Goal: Information Seeking & Learning: Check status

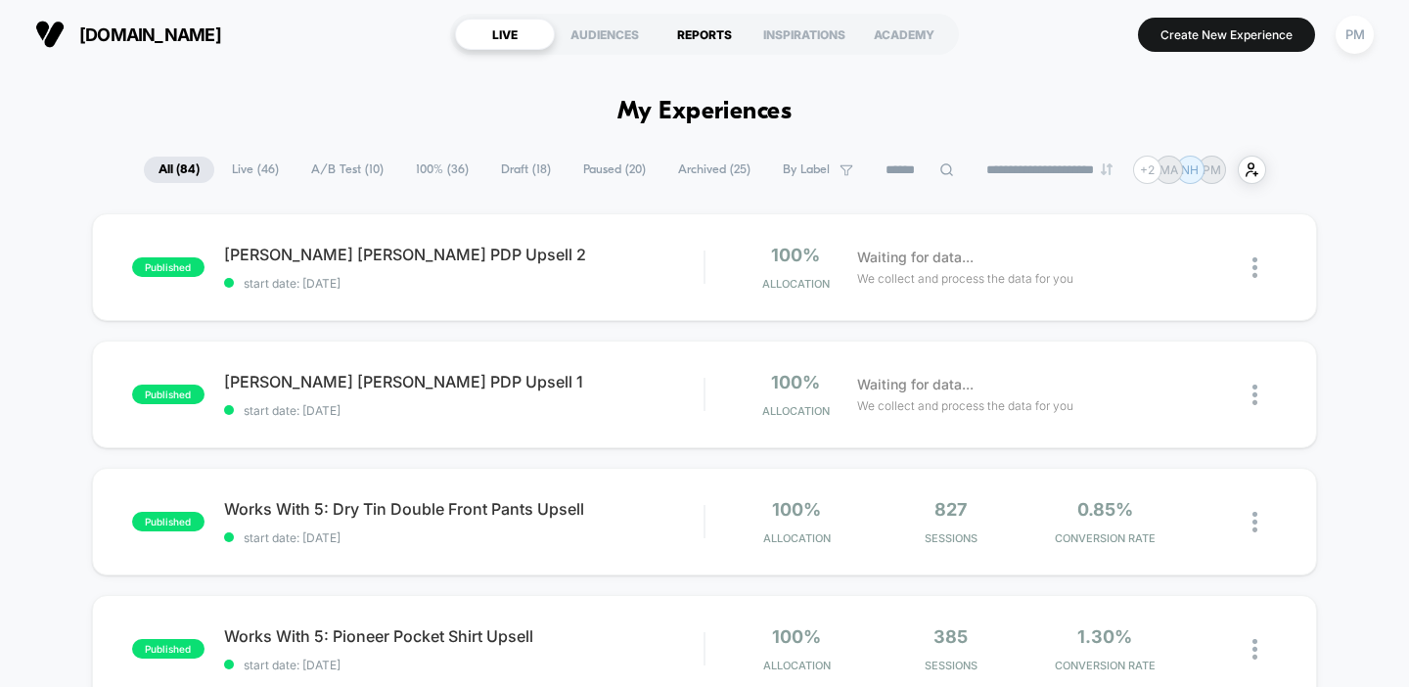
click at [705, 24] on div "REPORTS" at bounding box center [705, 34] width 100 height 31
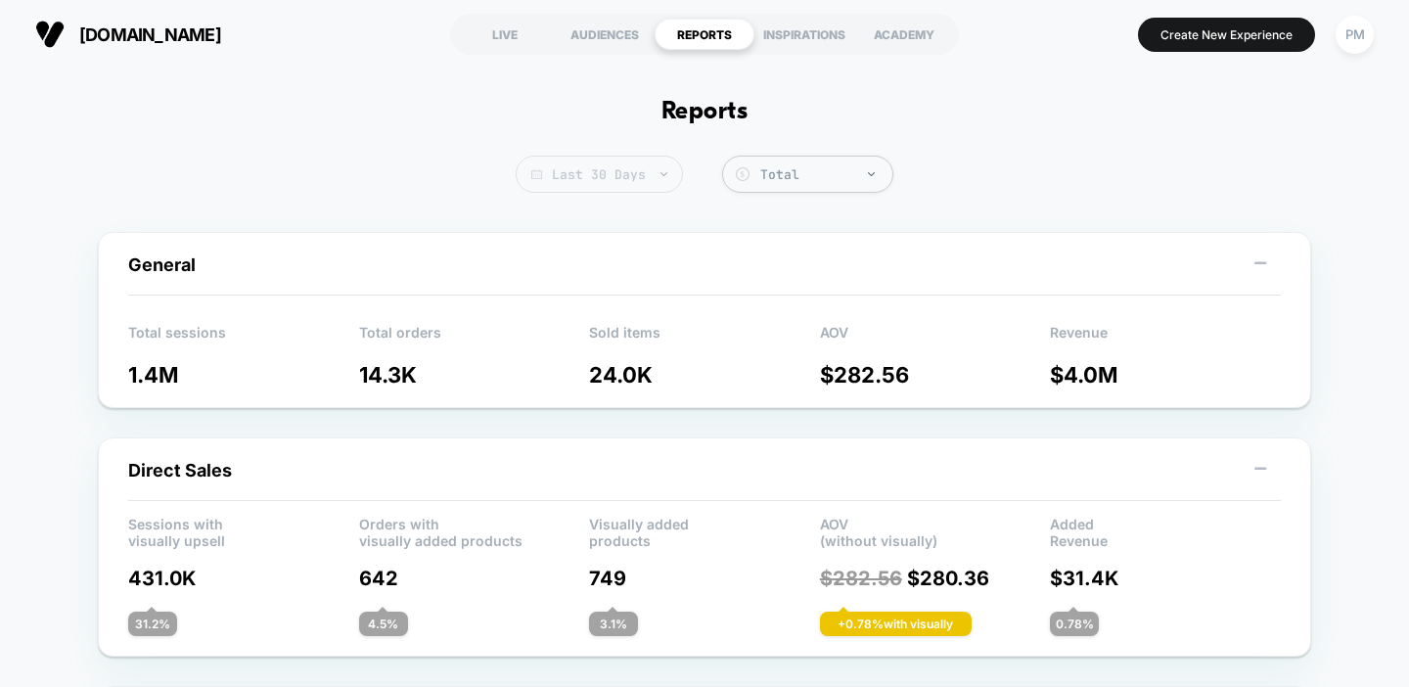
click at [584, 167] on span "Last 30 Days" at bounding box center [599, 174] width 167 height 37
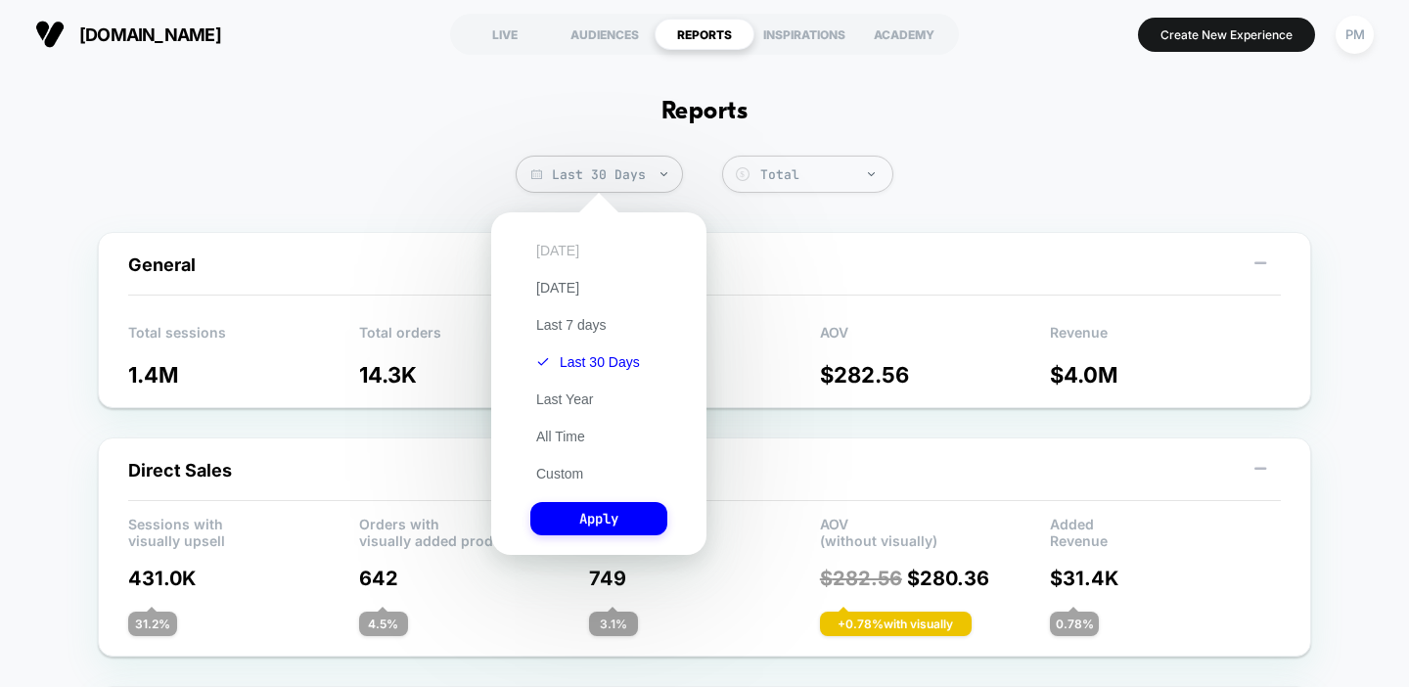
click at [557, 254] on button "[DATE]" at bounding box center [557, 251] width 55 height 18
click at [565, 509] on button "Apply" at bounding box center [598, 518] width 137 height 33
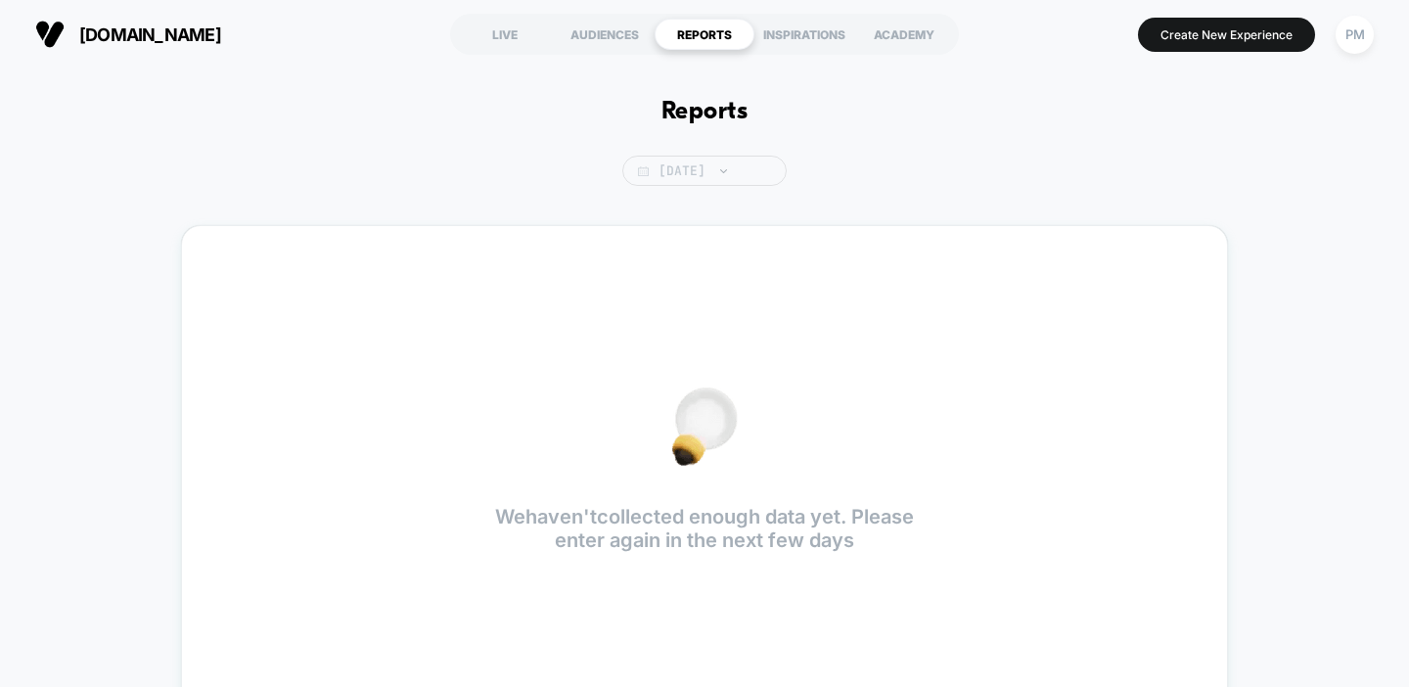
click at [647, 160] on span "[DATE]" at bounding box center [704, 171] width 164 height 30
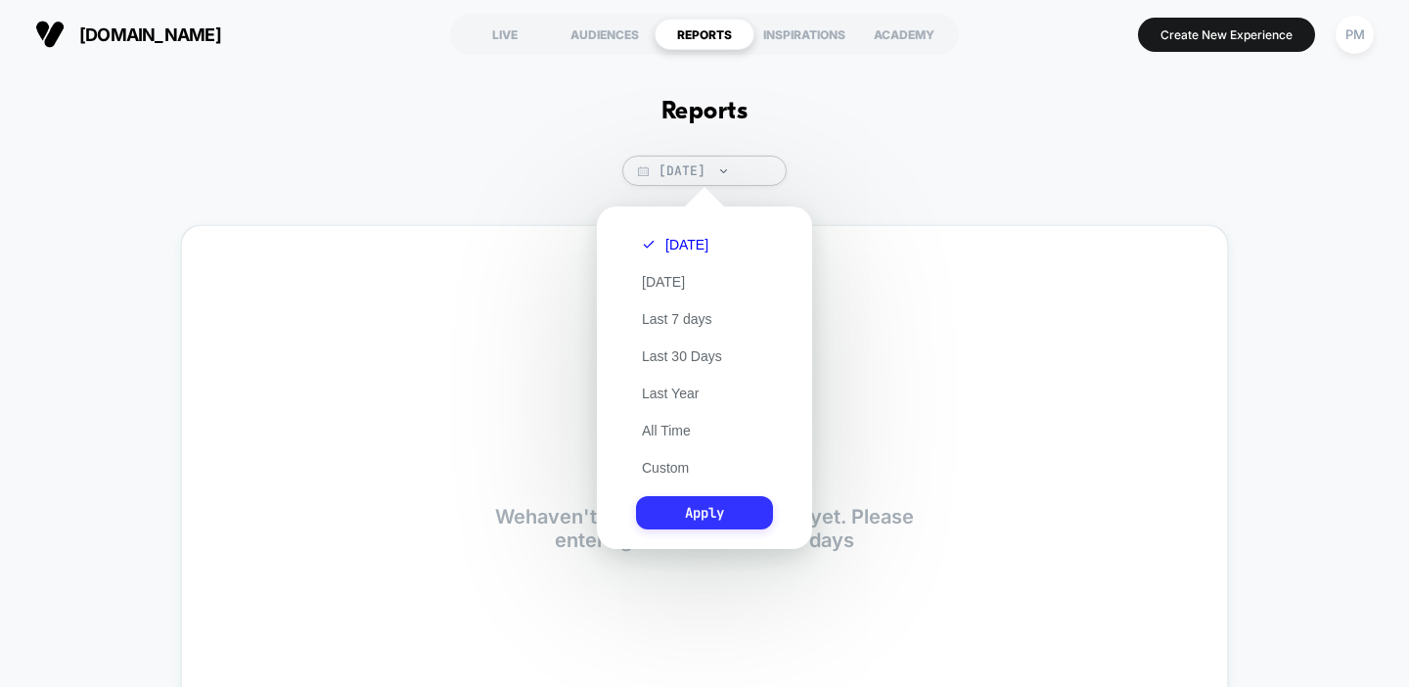
click at [678, 514] on button "Apply" at bounding box center [704, 512] width 137 height 33
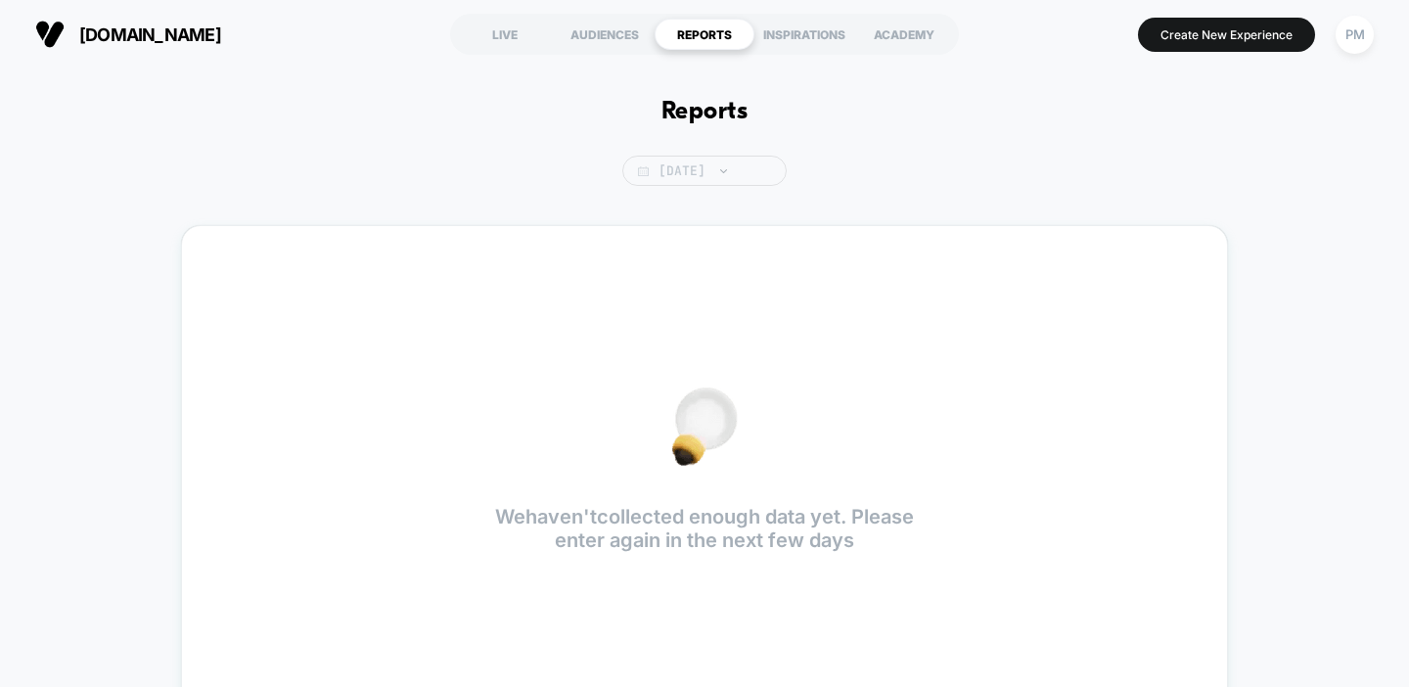
click at [676, 186] on span "[DATE]" at bounding box center [704, 171] width 164 height 30
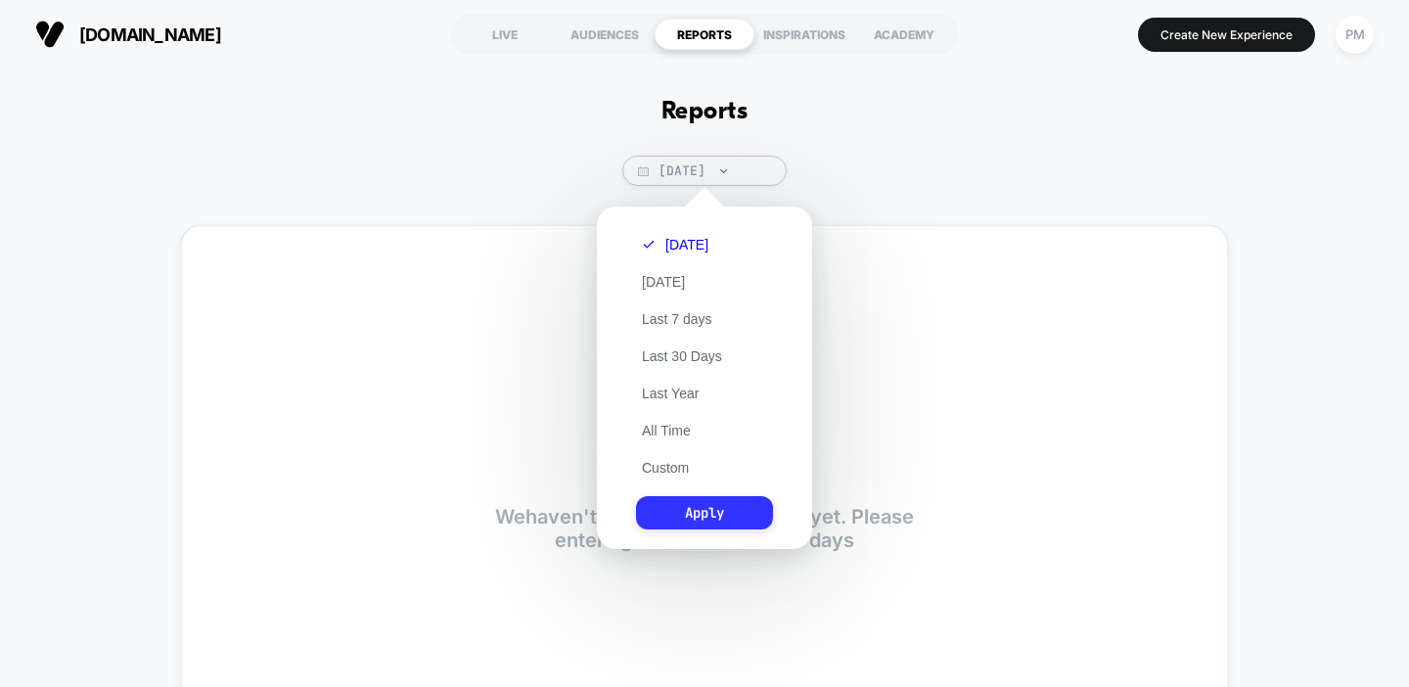
click at [696, 510] on button "Apply" at bounding box center [704, 512] width 137 height 33
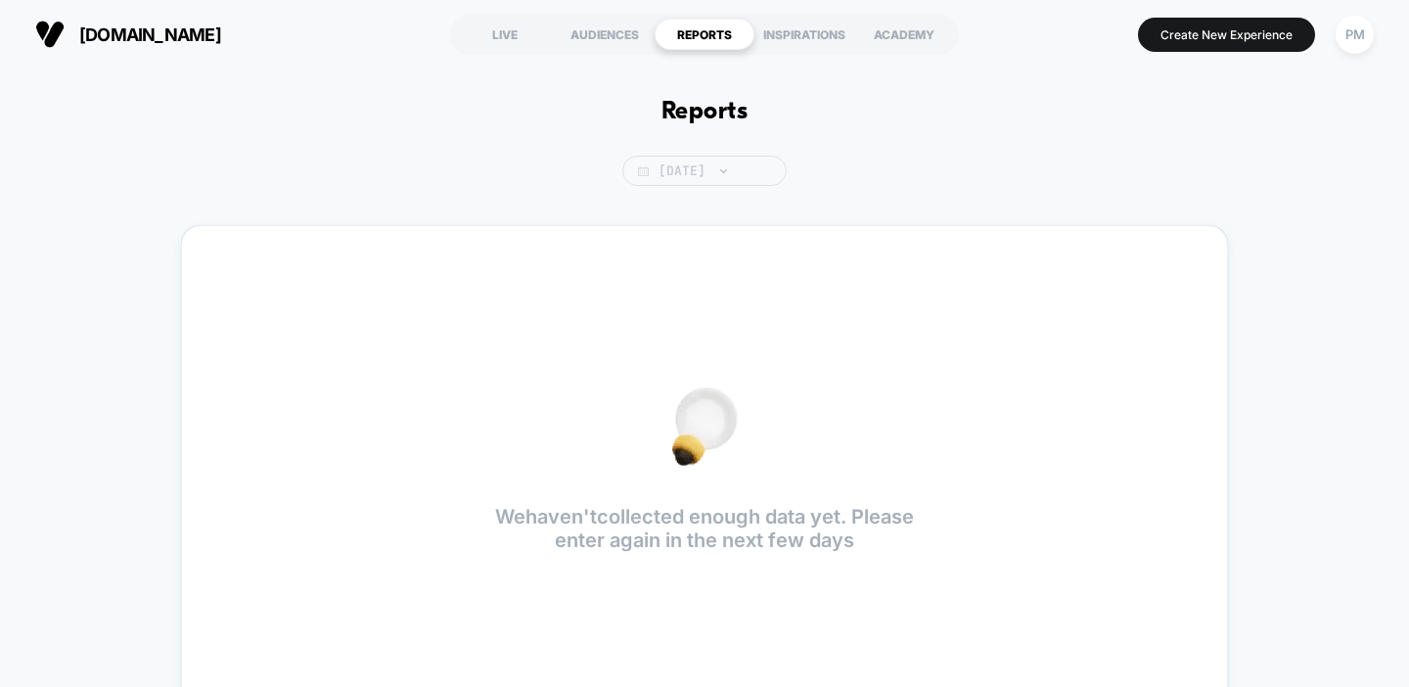
click at [704, 165] on span "[DATE]" at bounding box center [704, 171] width 164 height 30
select select "*"
select select "****"
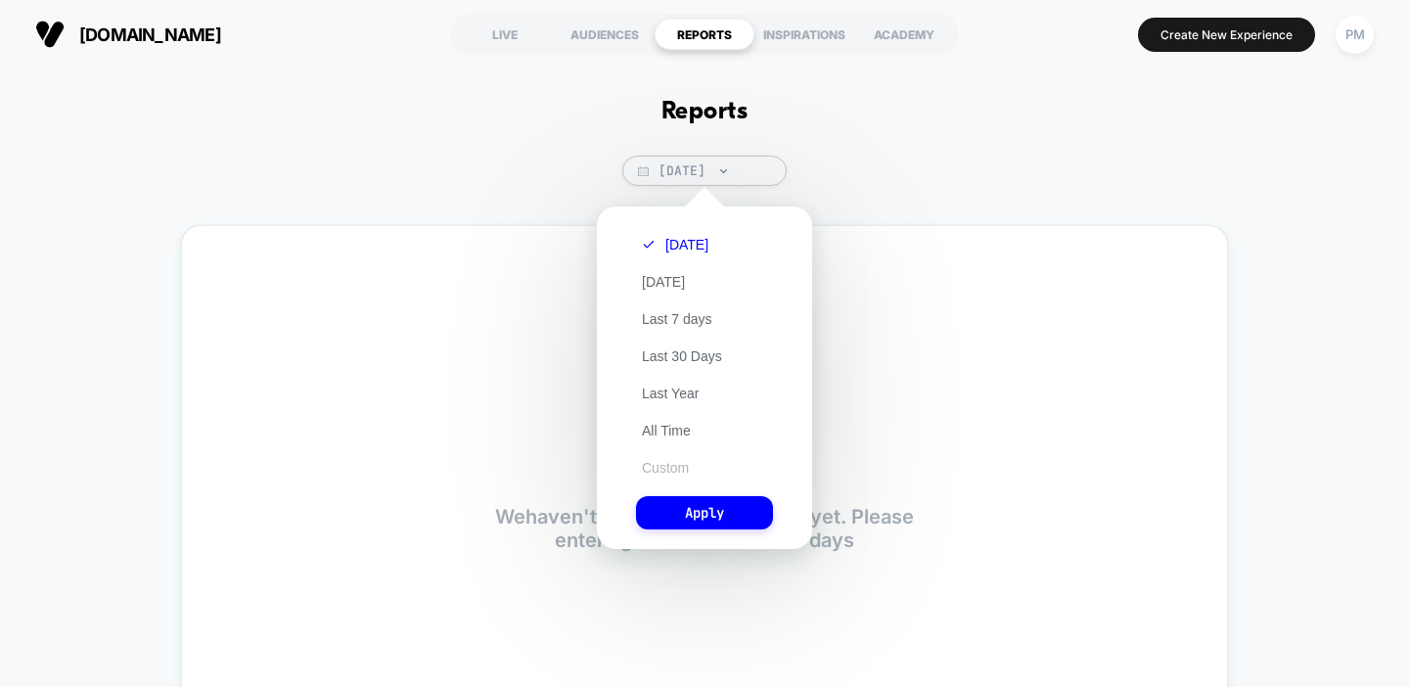
click at [664, 461] on button "Custom" at bounding box center [665, 468] width 59 height 18
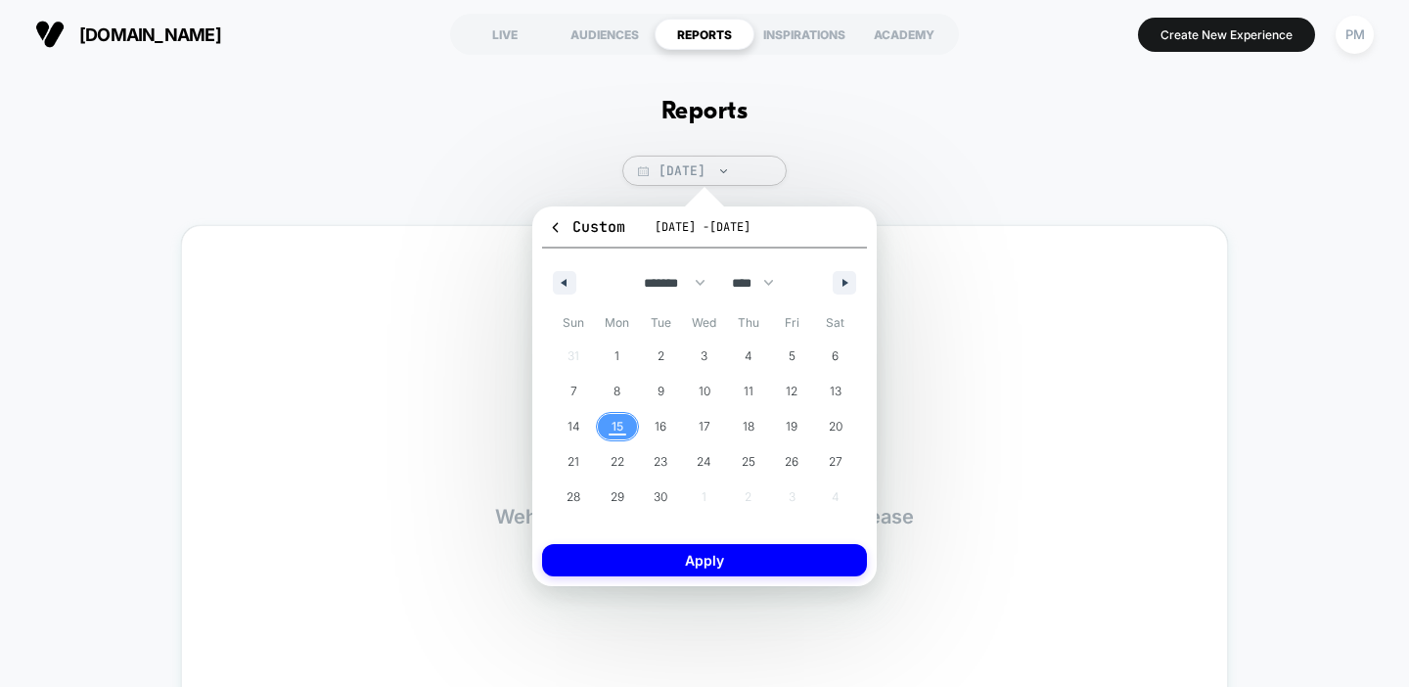
click at [613, 432] on span "15" at bounding box center [618, 426] width 12 height 35
click at [648, 591] on div "Custom [DATE] - [DATE] ******* ******** ***** ***** *** **** **** ****** ******…" at bounding box center [705, 396] width 384 height 419
click at [650, 569] on button "Apply" at bounding box center [704, 560] width 325 height 32
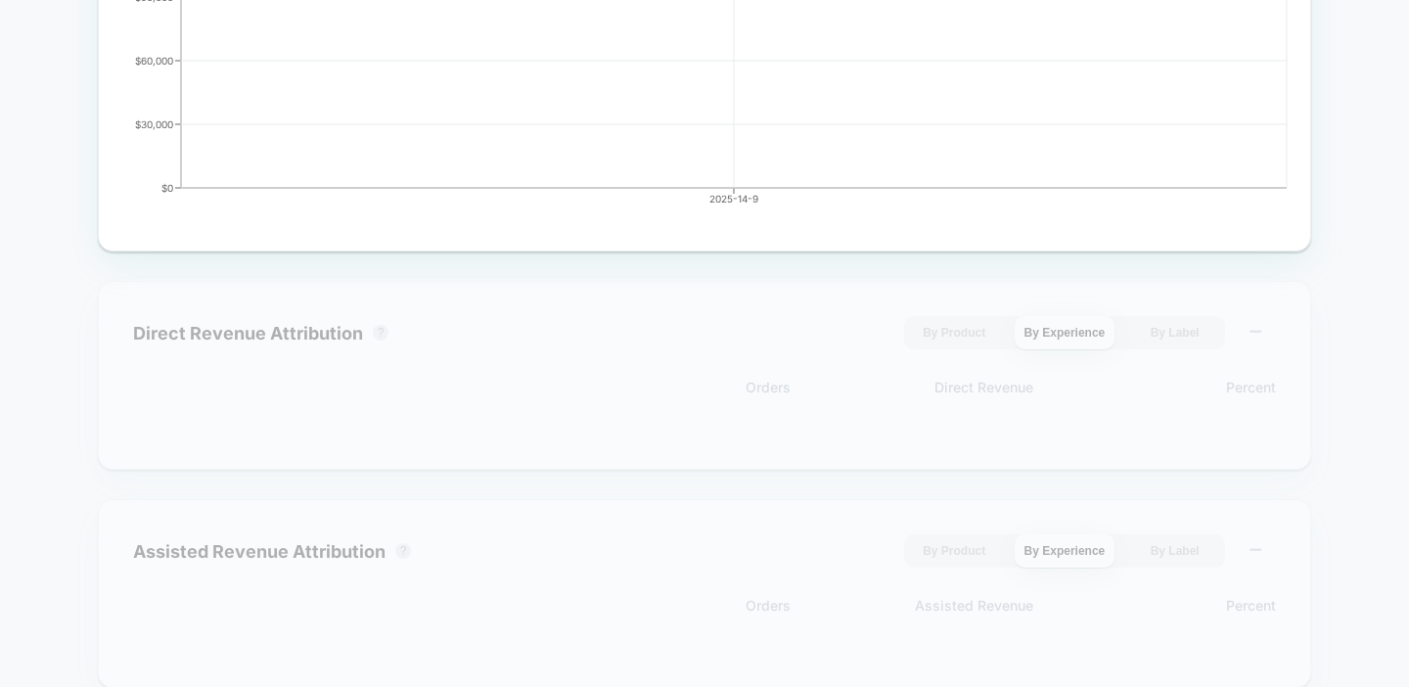
scroll to position [1348, 0]
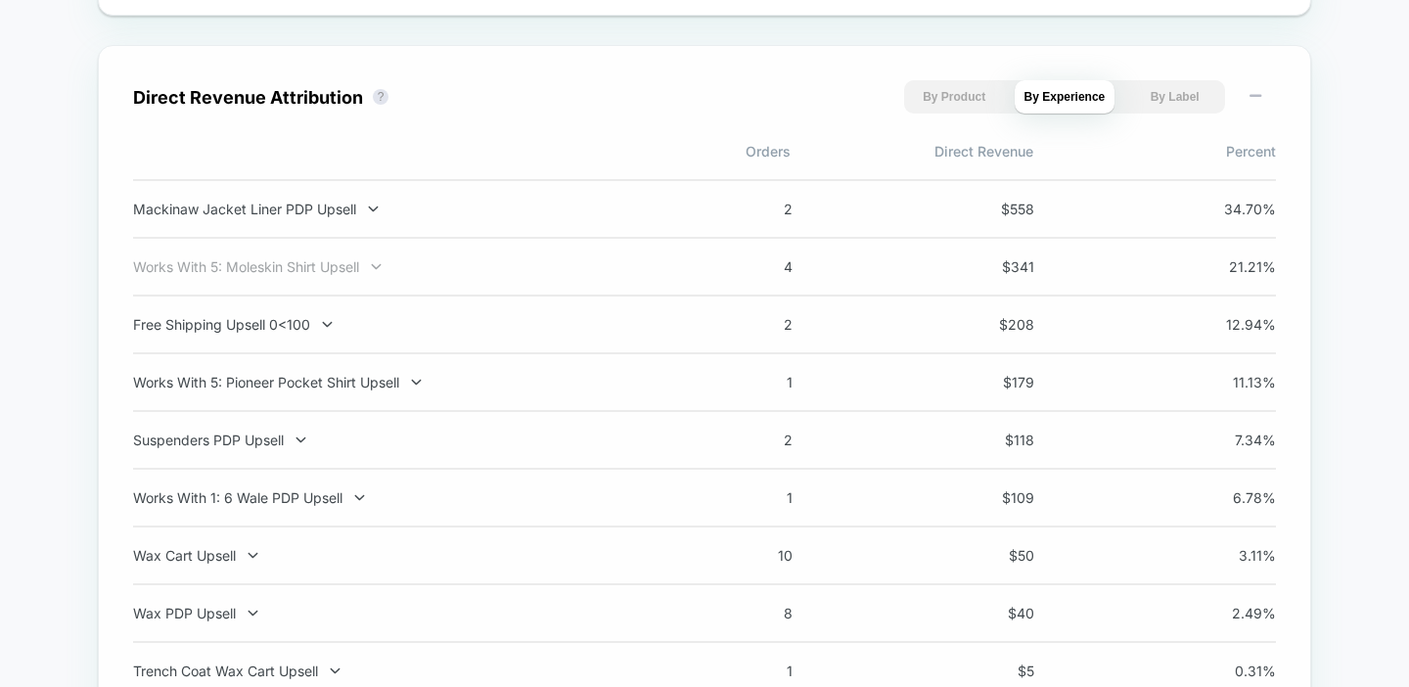
click at [350, 275] on div "Works With 5: Moleskin Shirt Upsell" at bounding box center [390, 266] width 515 height 17
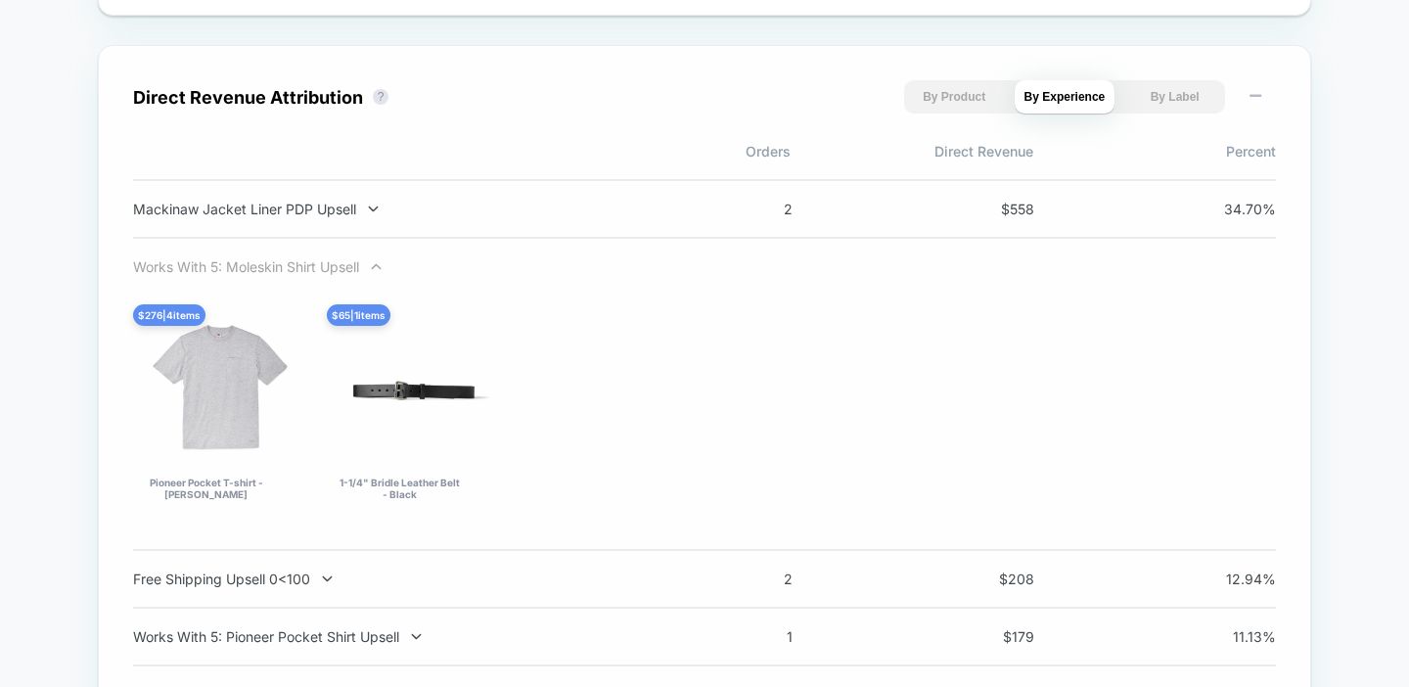
click at [354, 273] on div "Works With 5: Moleskin Shirt Upsell" at bounding box center [390, 266] width 515 height 17
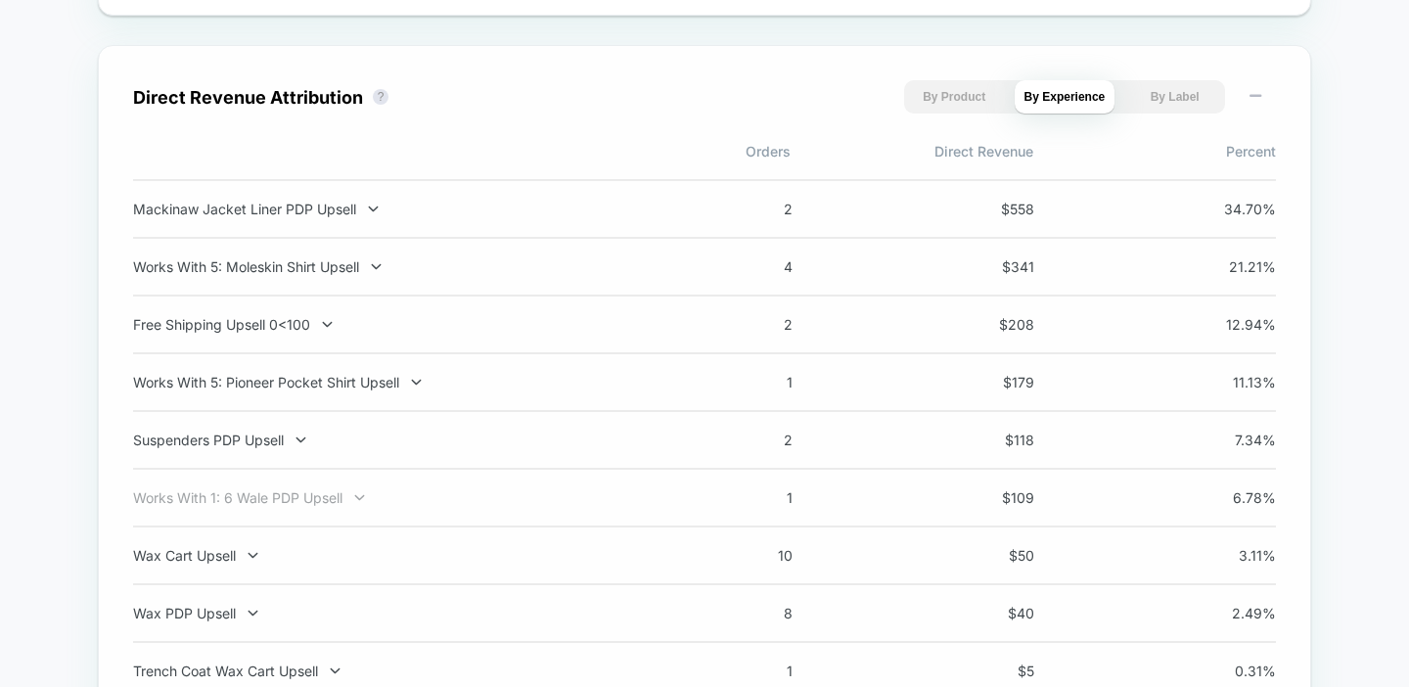
click at [307, 506] on div "Works With 1: 6 Wale PDP Upsell" at bounding box center [390, 497] width 515 height 17
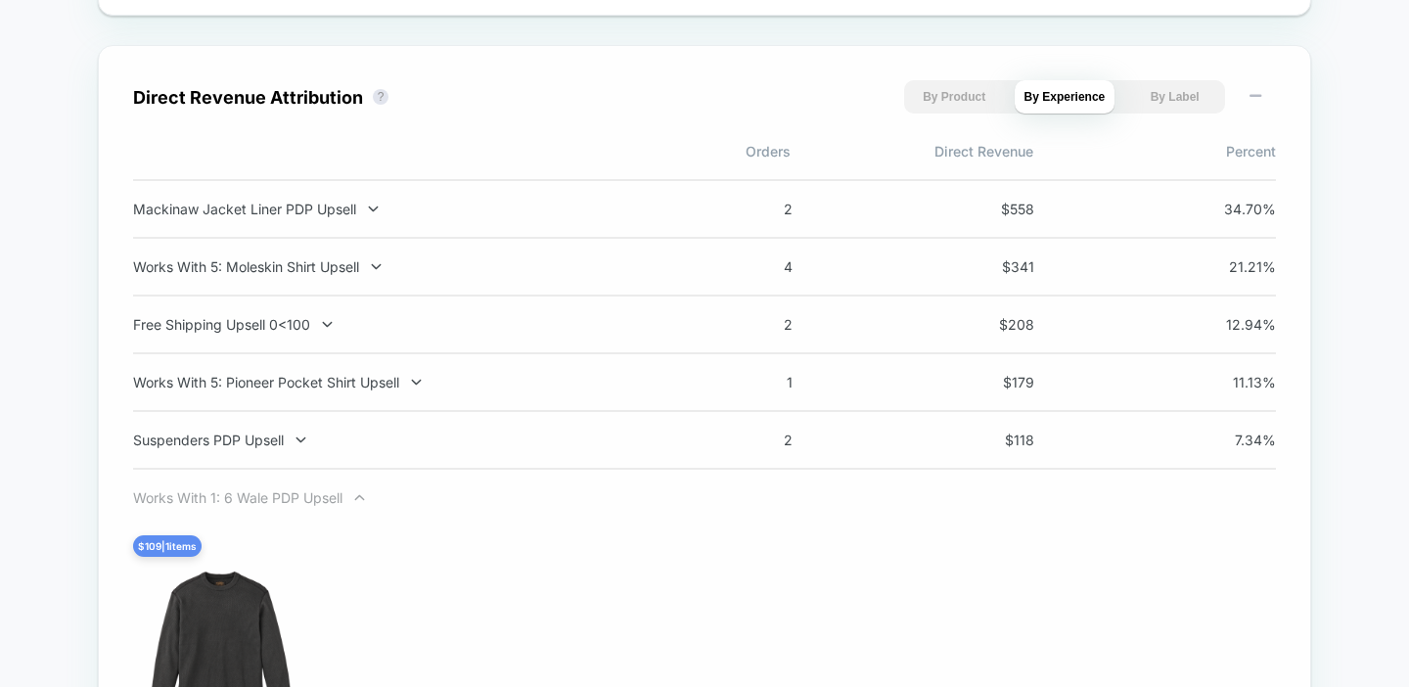
click at [307, 506] on div "Works With 1: 6 Wale PDP Upsell" at bounding box center [390, 497] width 515 height 17
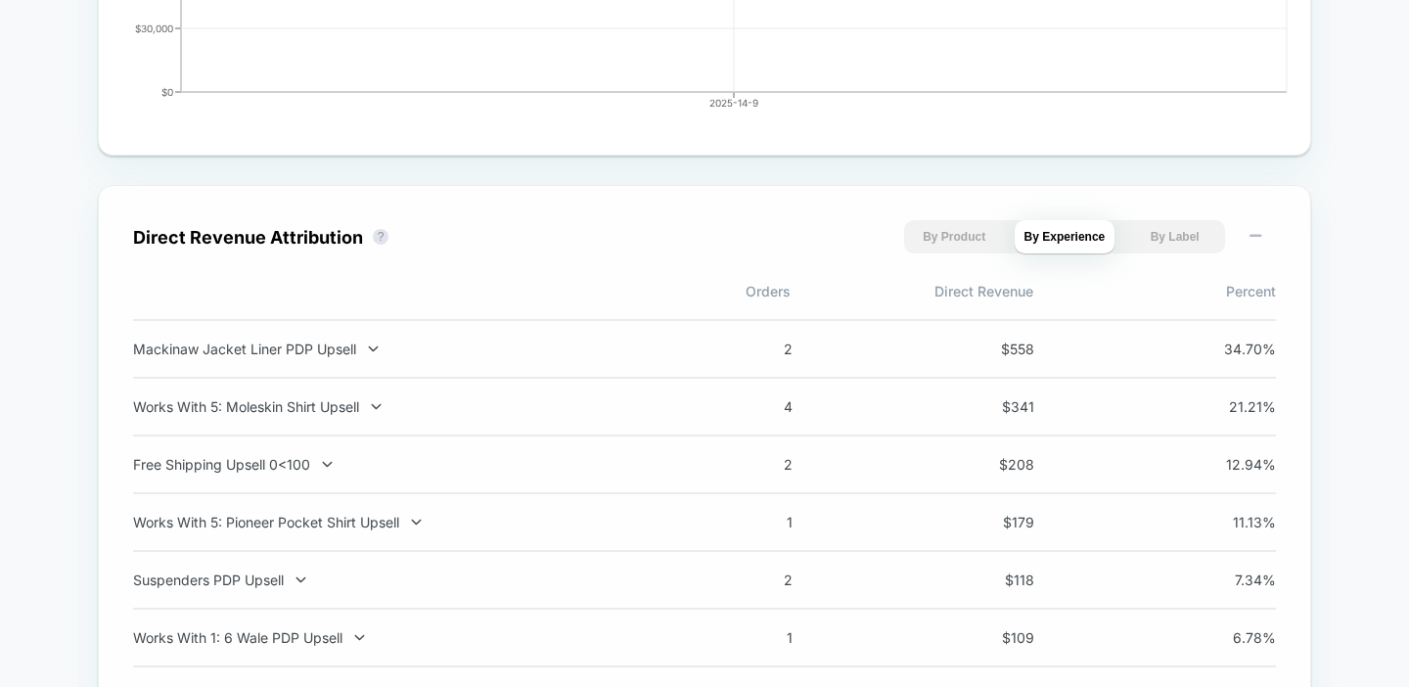
scroll to position [1207, 0]
click at [305, 344] on div "Mackinaw Jacket Liner PDP Upsell 2 $ 558 34.70 %" at bounding box center [704, 351] width 1143 height 60
click at [305, 357] on div "Mackinaw Jacket Liner PDP Upsell" at bounding box center [390, 350] width 515 height 17
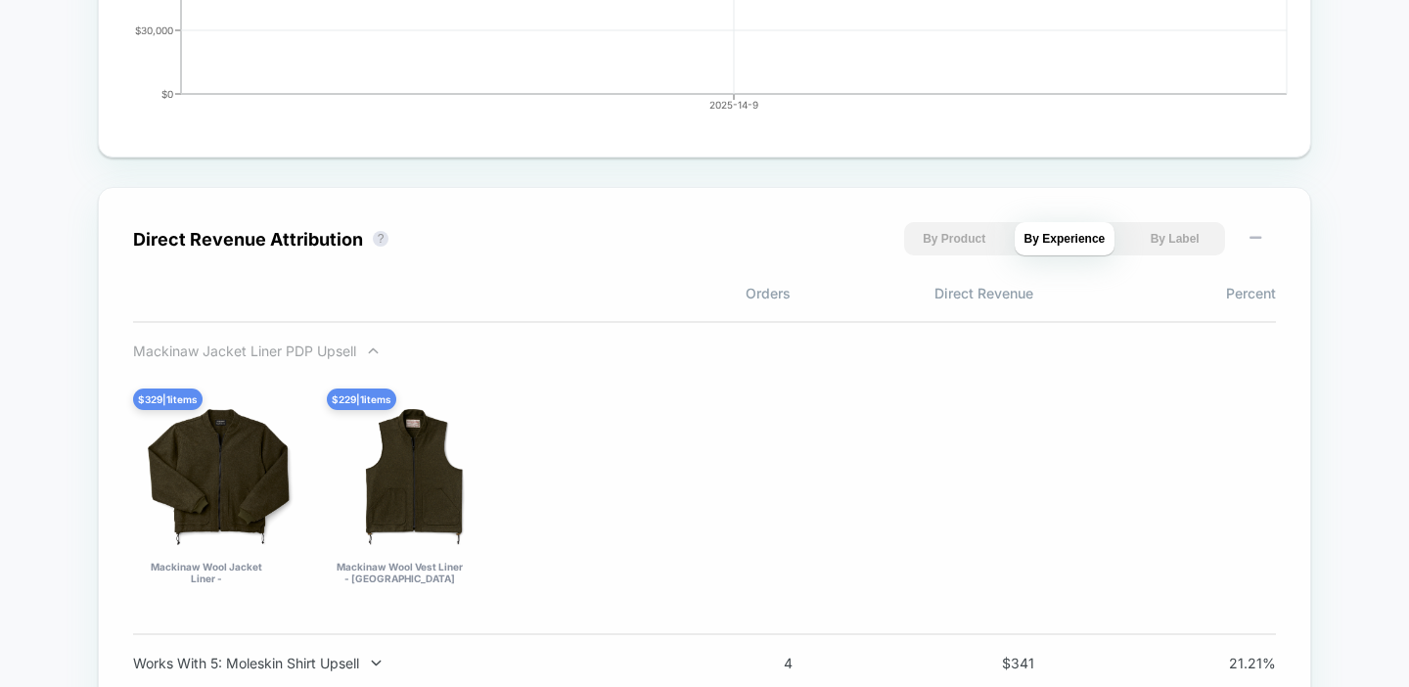
click at [304, 357] on div "Mackinaw Jacket Liner PDP Upsell" at bounding box center [390, 350] width 515 height 17
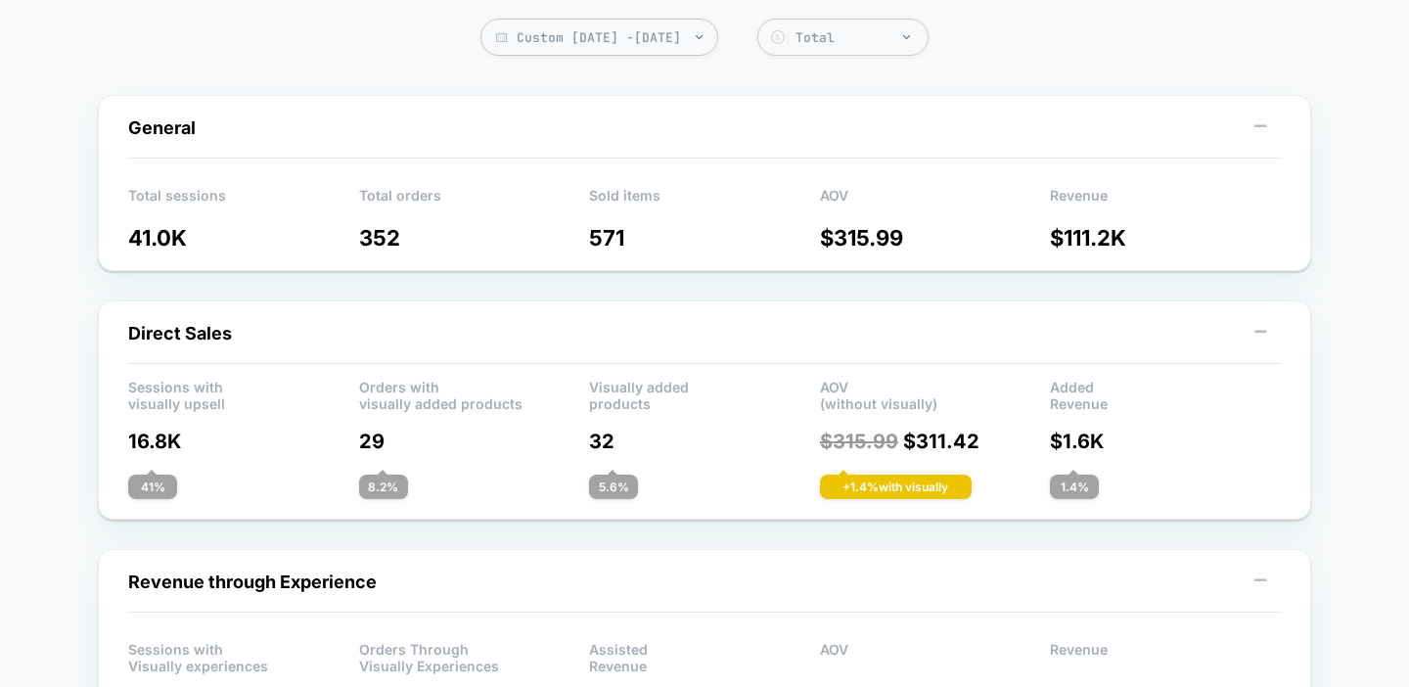
scroll to position [0, 0]
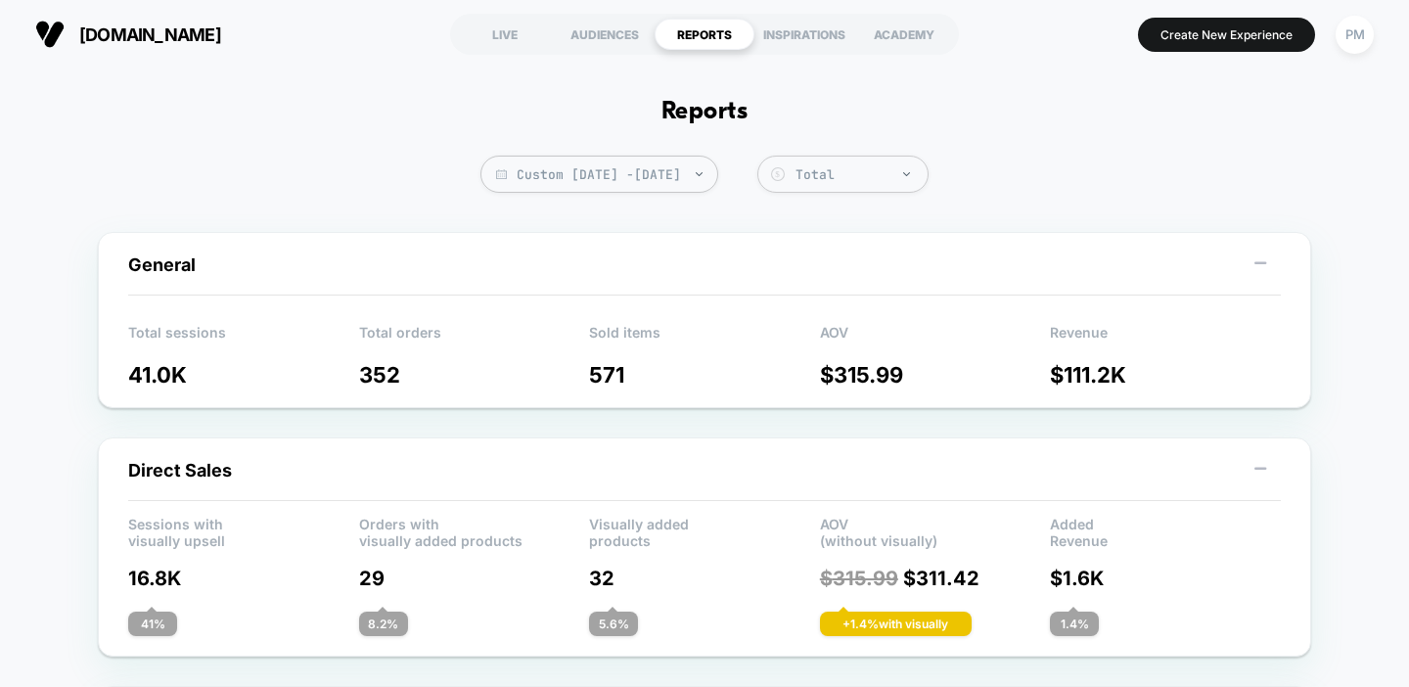
click at [530, 183] on span "Custom [DATE] - [DATE]" at bounding box center [599, 174] width 238 height 37
select select "*"
select select "****"
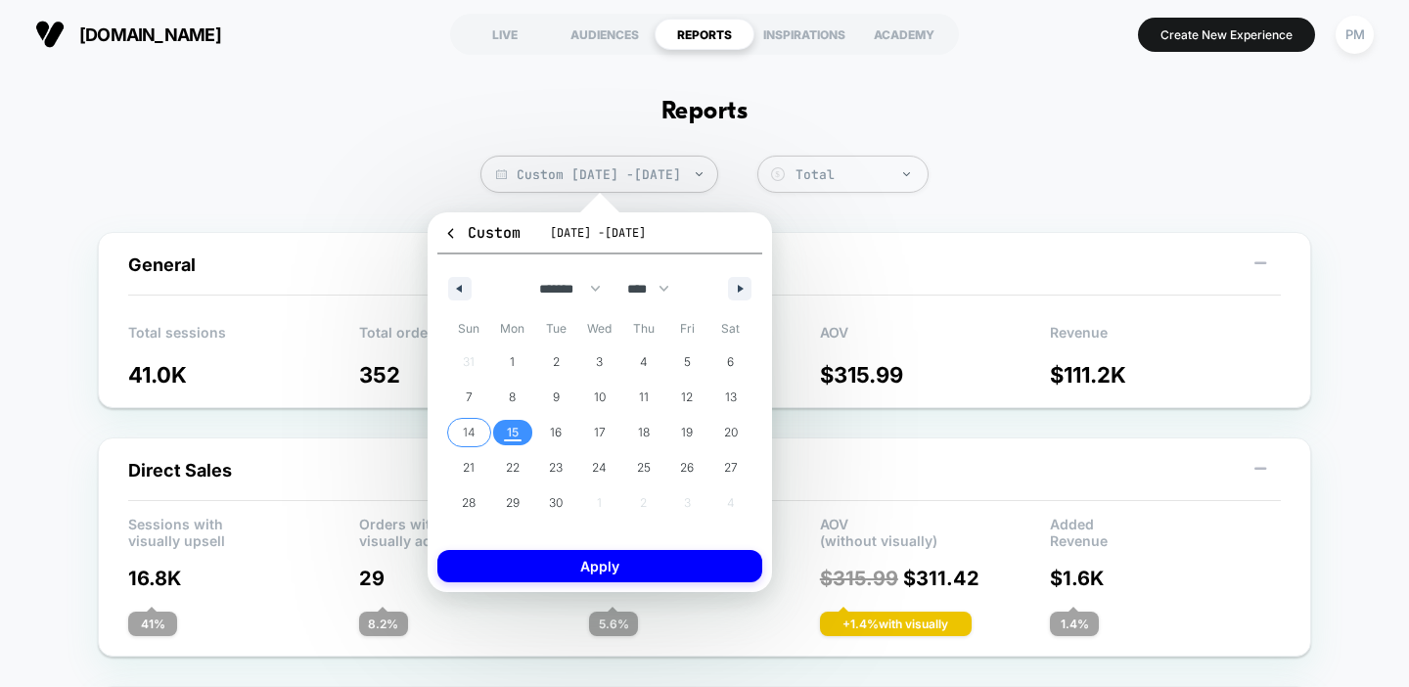
click at [473, 424] on span "14" at bounding box center [469, 432] width 13 height 35
click at [509, 424] on span "15" at bounding box center [513, 432] width 12 height 35
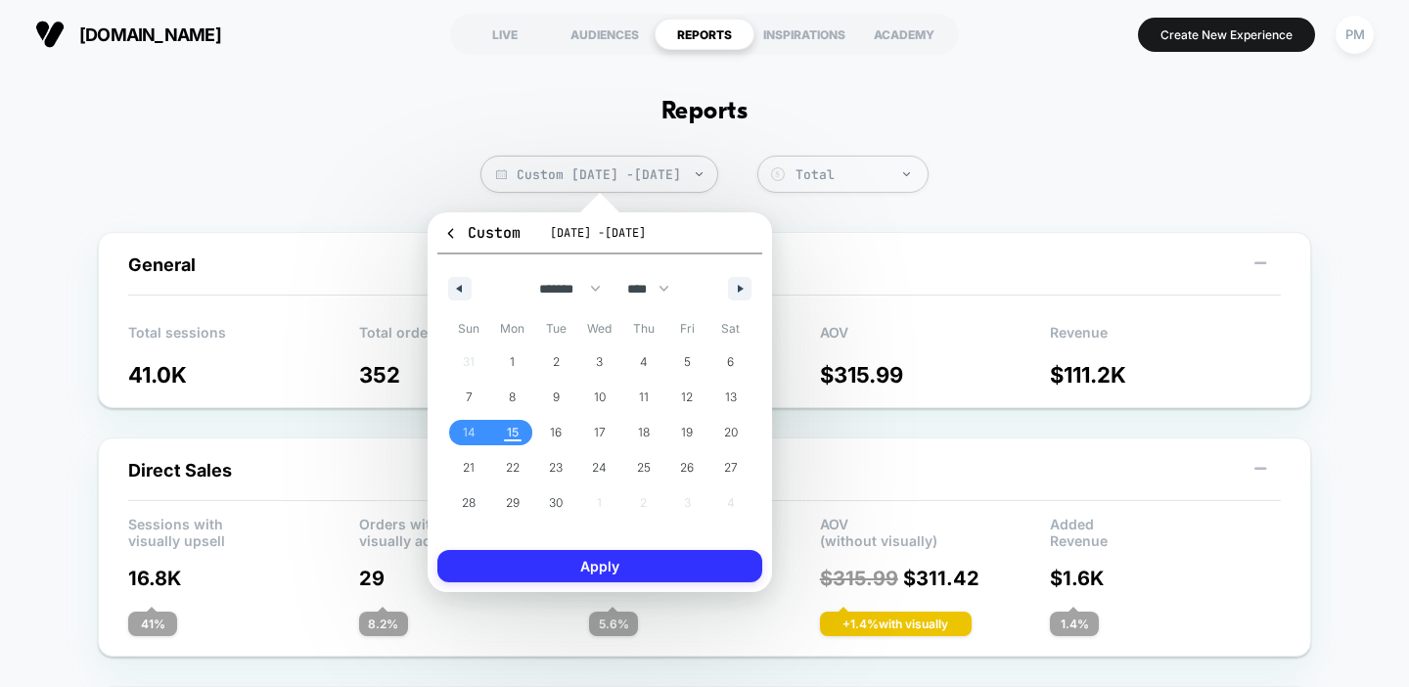
click at [530, 568] on button "Apply" at bounding box center [599, 566] width 325 height 32
